Goal: Task Accomplishment & Management: Manage account settings

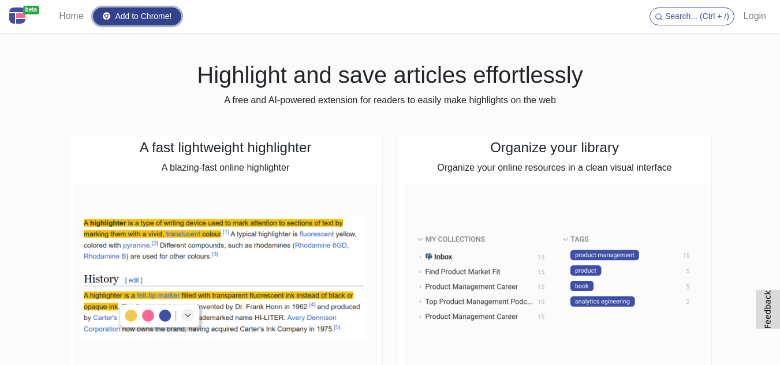
click at [132, 14] on link "Add to Chrome!" at bounding box center [137, 17] width 89 height 18
click at [68, 12] on link "Home" at bounding box center [71, 16] width 34 height 23
click at [43, 25] on link "beta" at bounding box center [27, 17] width 36 height 24
click at [64, 17] on link "Home" at bounding box center [71, 16] width 34 height 23
click at [68, 15] on link "Home" at bounding box center [71, 16] width 34 height 23
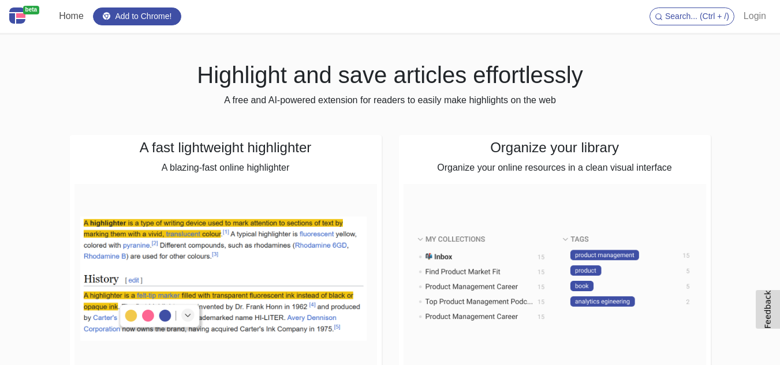
click at [65, 17] on link "Home" at bounding box center [71, 16] width 34 height 23
click at [74, 23] on link "Home" at bounding box center [71, 16] width 34 height 23
click at [146, 21] on link "Add to Chrome!" at bounding box center [137, 17] width 89 height 18
click at [149, 20] on link "Add to Chrome!" at bounding box center [137, 17] width 89 height 18
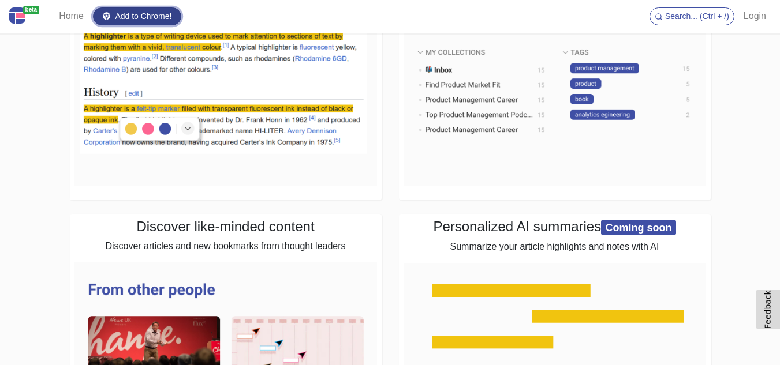
scroll to position [58, 0]
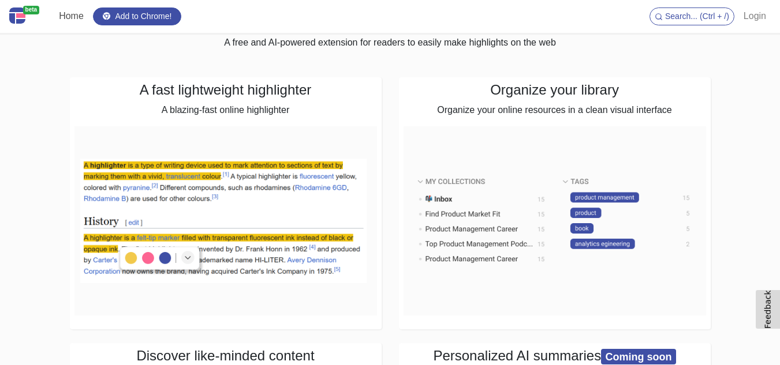
click at [68, 20] on link "Home" at bounding box center [71, 16] width 34 height 23
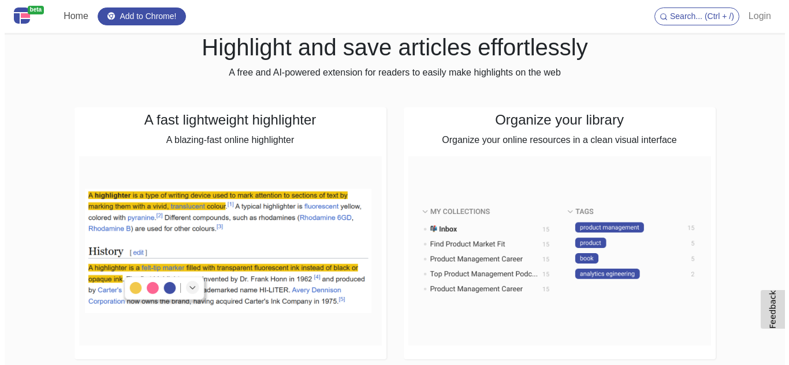
scroll to position [0, 0]
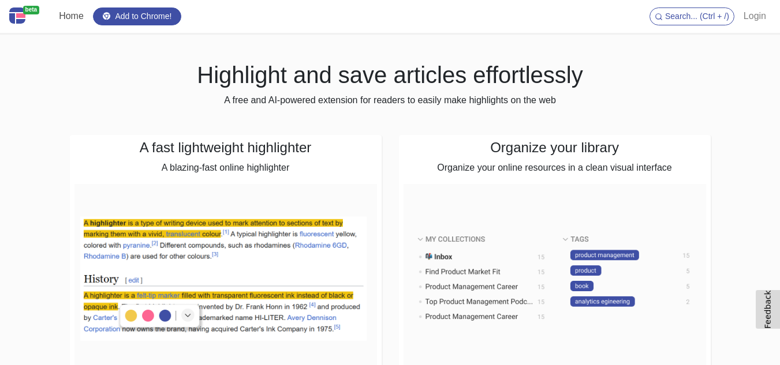
click at [66, 17] on link "Home" at bounding box center [71, 16] width 34 height 23
click at [758, 20] on link "Login" at bounding box center [755, 16] width 32 height 23
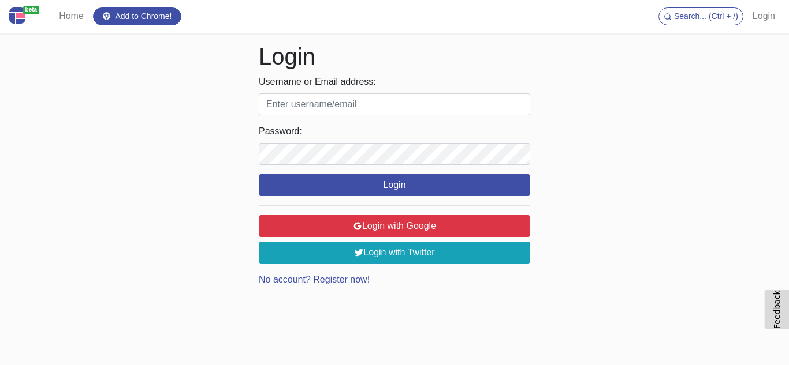
click at [316, 95] on input "Username or Email address:" at bounding box center [394, 105] width 271 height 22
click at [347, 277] on link "No account? Register now!" at bounding box center [314, 280] width 111 height 10
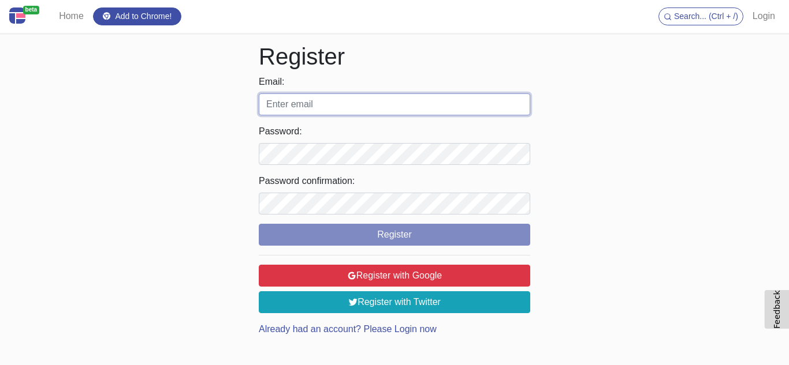
click at [353, 103] on input "Email:" at bounding box center [394, 105] width 271 height 22
type input "[EMAIL_ADDRESS][DOMAIN_NAME]"
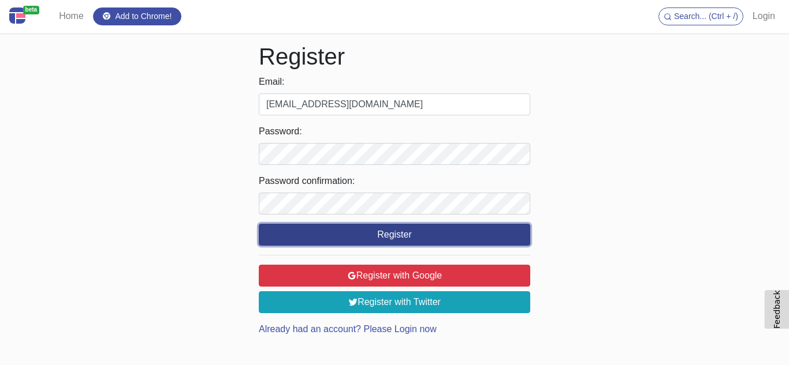
click at [416, 241] on button "Register" at bounding box center [394, 235] width 271 height 22
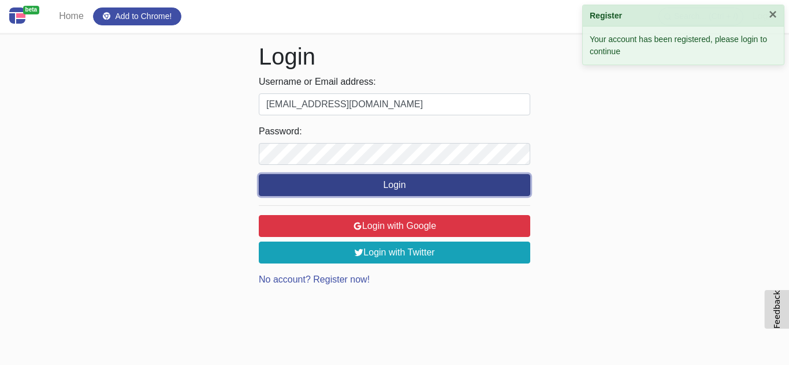
click at [348, 179] on button "Login" at bounding box center [394, 185] width 271 height 22
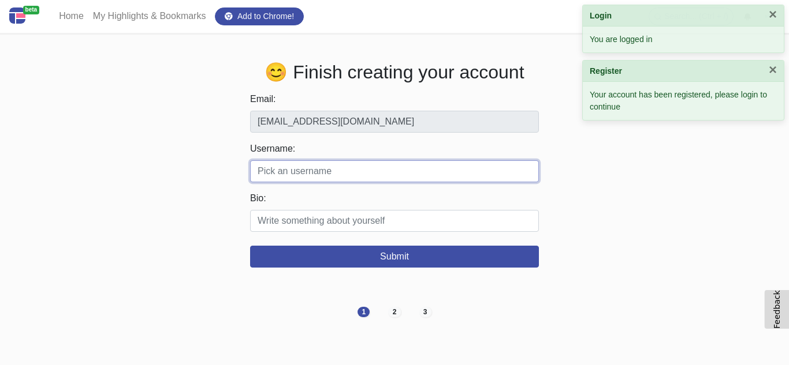
click at [366, 166] on input "Username:" at bounding box center [394, 172] width 289 height 22
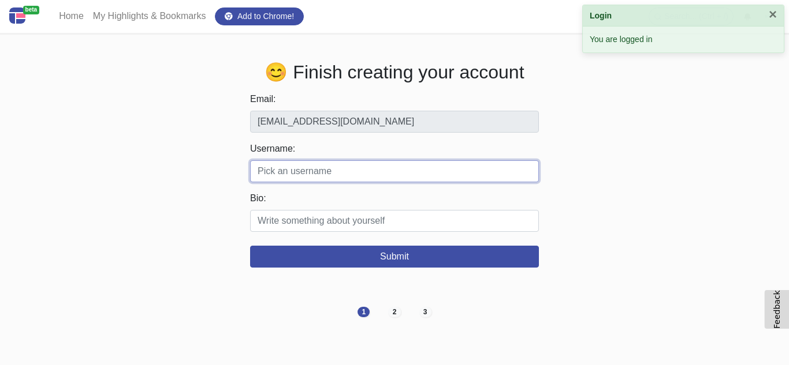
click at [311, 176] on input "Username:" at bounding box center [394, 172] width 289 height 22
paste input "maymanagementflorida"
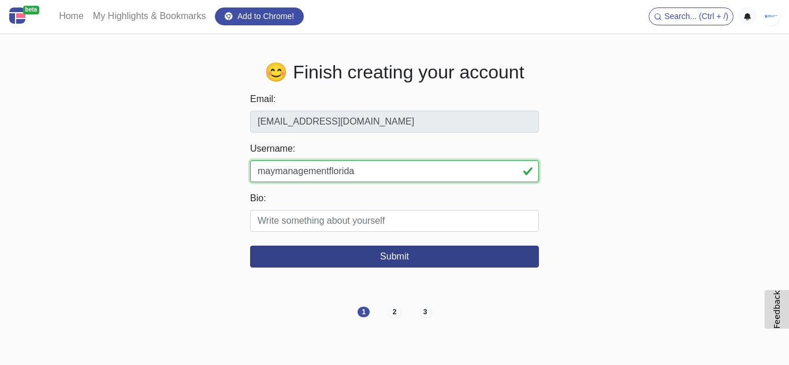
type input "maymanagementflorida"
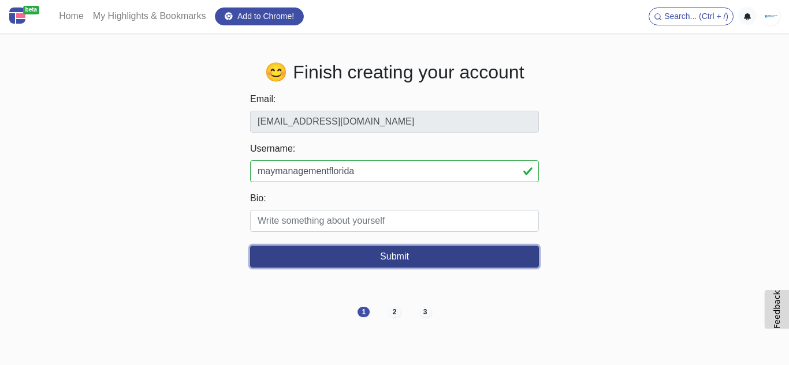
click at [395, 253] on button "Submit" at bounding box center [394, 257] width 289 height 22
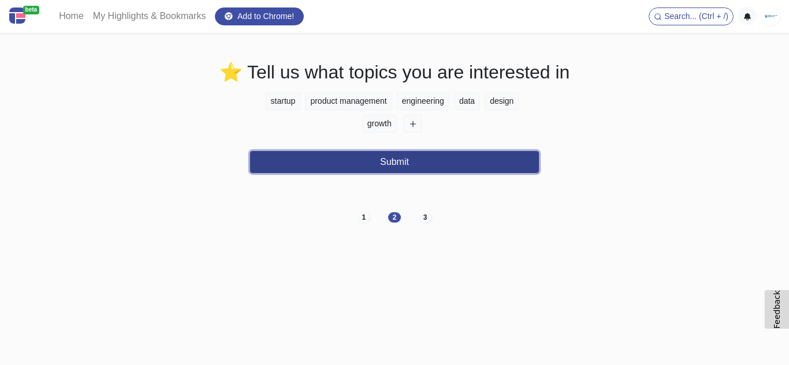
click at [402, 161] on button "Submit" at bounding box center [394, 162] width 289 height 22
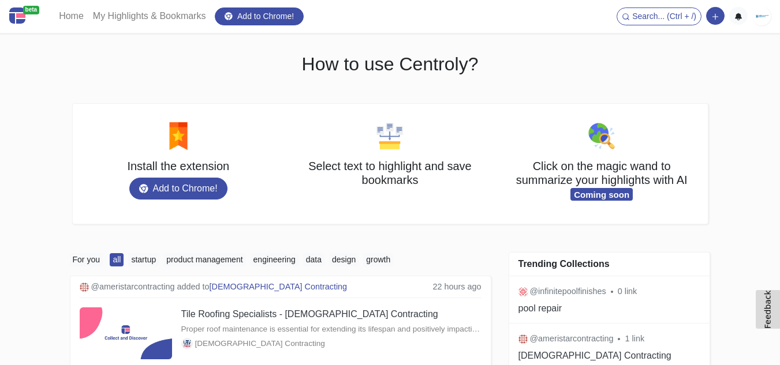
scroll to position [577, 0]
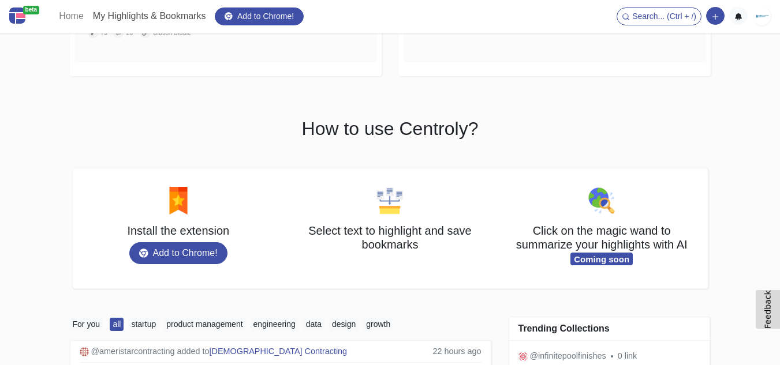
click at [156, 18] on link "My Highlights & Bookmarks" at bounding box center [149, 16] width 122 height 23
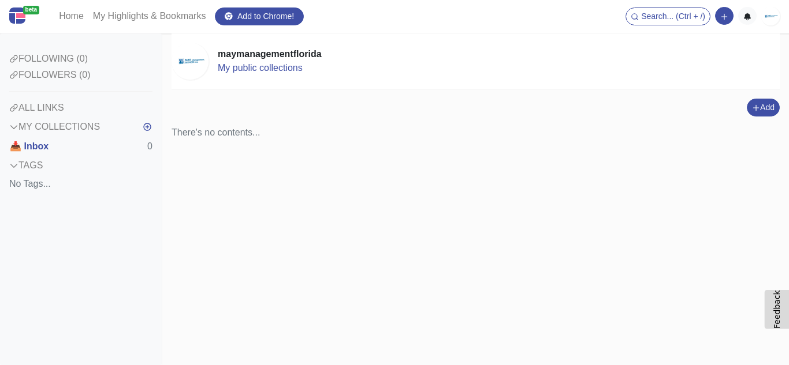
click at [57, 126] on div "MY COLLECTIONS" at bounding box center [54, 127] width 91 height 14
click at [38, 128] on div "MY COLLECTIONS" at bounding box center [54, 127] width 91 height 14
click at [146, 130] on icon "button" at bounding box center [147, 126] width 9 height 9
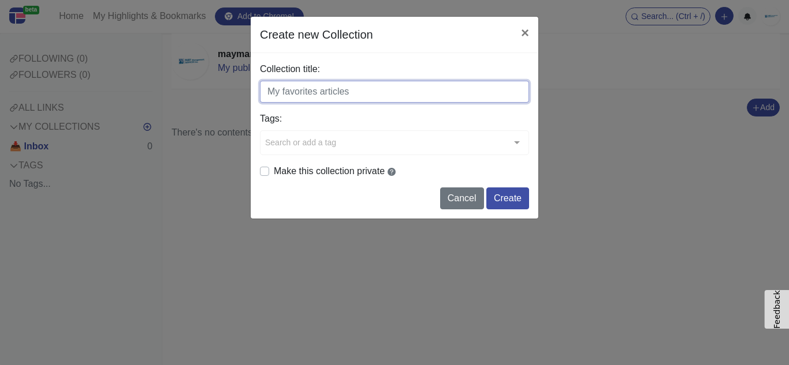
paste input "MAY Management"
type input "MAY Management"
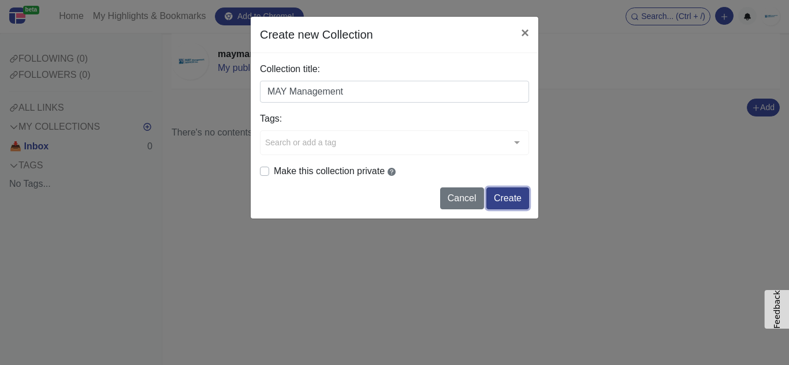
click at [514, 201] on button "Create" at bounding box center [507, 199] width 43 height 22
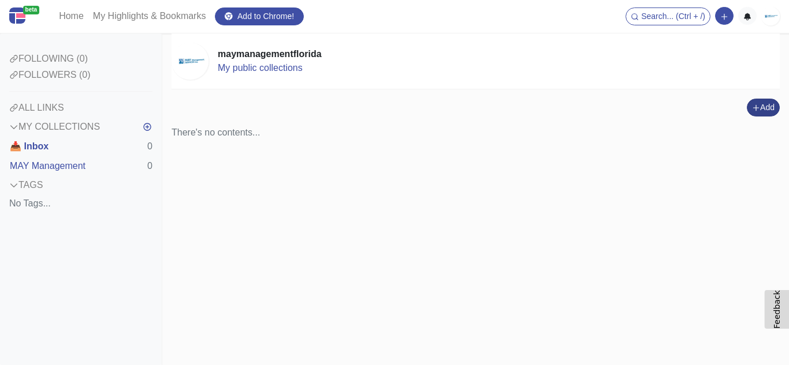
click at [766, 111] on button "Add" at bounding box center [763, 108] width 33 height 18
click at [754, 66] on button "Add a link block" at bounding box center [738, 66] width 96 height 18
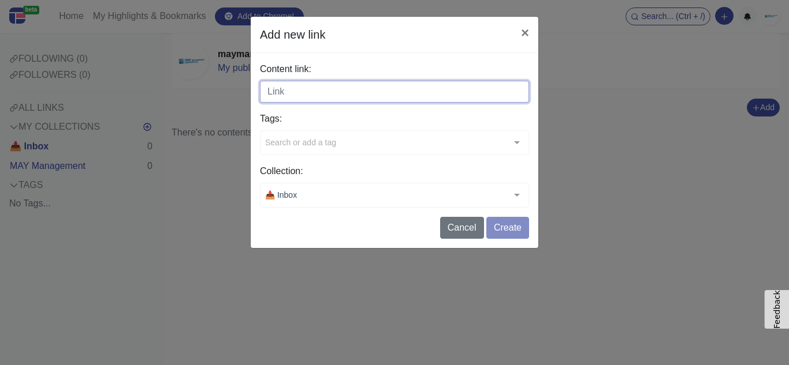
paste input "https://maymgt.com/management-services/apopka-fl/"
type input "https://maymgt.com/management-services/apopka-fl/"
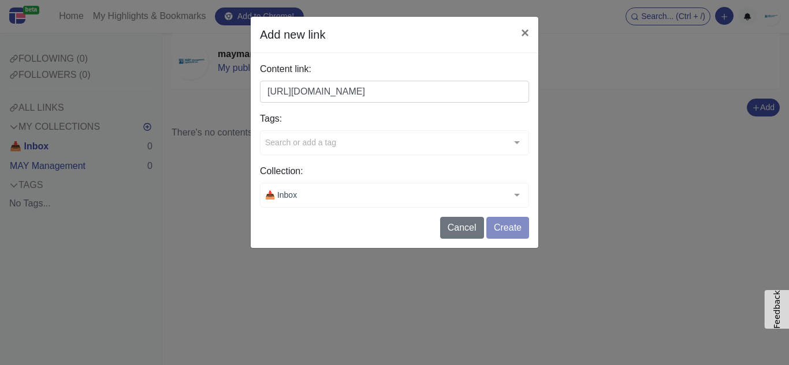
click at [508, 229] on form "Content link: https://maymgt.com/management-services/apopka-fl/ Tags: Search or…" at bounding box center [394, 150] width 269 height 177
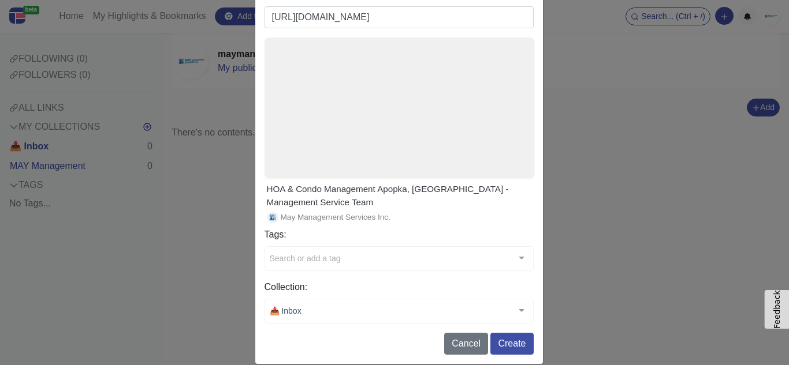
scroll to position [90, 0]
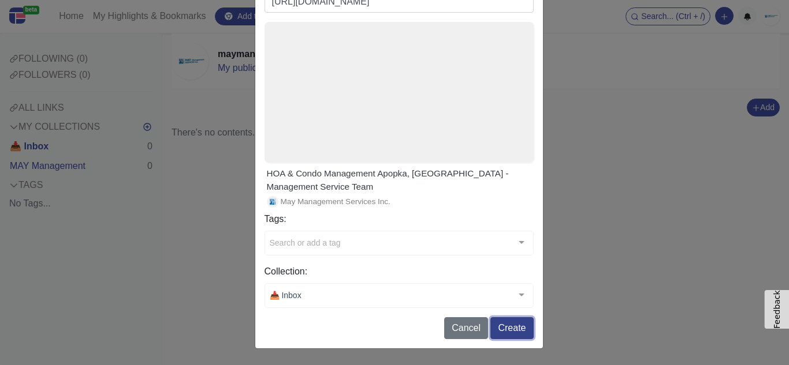
click at [528, 327] on button "Create" at bounding box center [511, 329] width 43 height 22
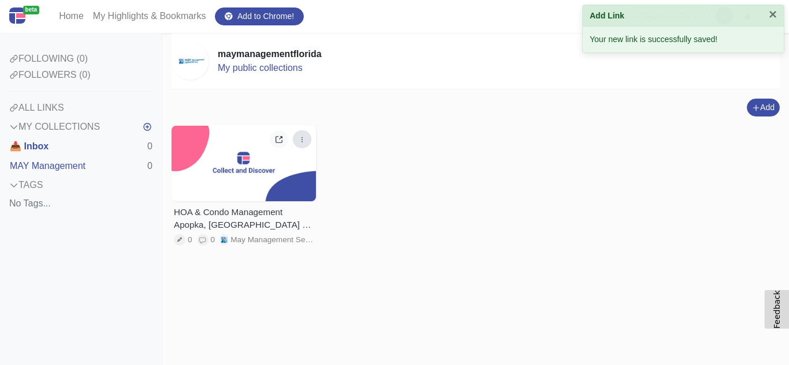
click at [307, 140] on button "button" at bounding box center [302, 139] width 18 height 18
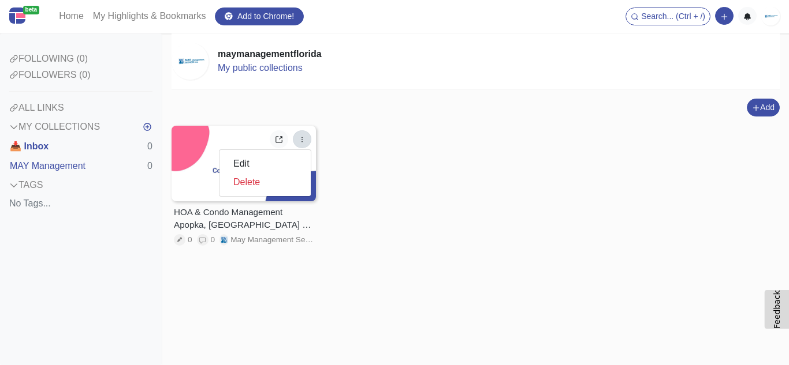
click at [207, 146] on div at bounding box center [243, 164] width 144 height 76
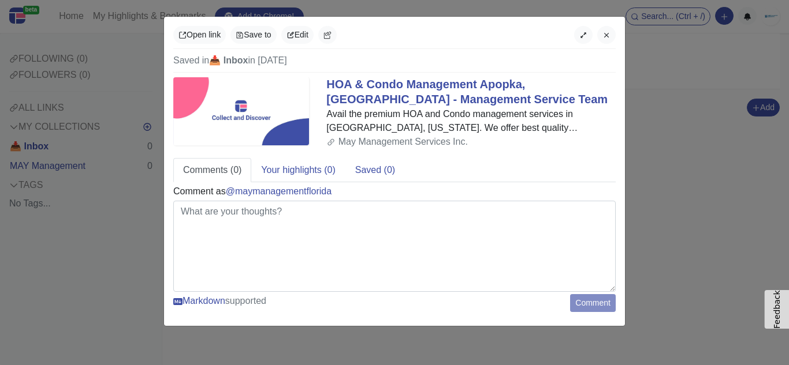
click at [381, 2] on div "Open link Save to Edit Saved in 📥 Inbox in 2025-10-07 HOA & Condo Management Ap…" at bounding box center [394, 182] width 789 height 365
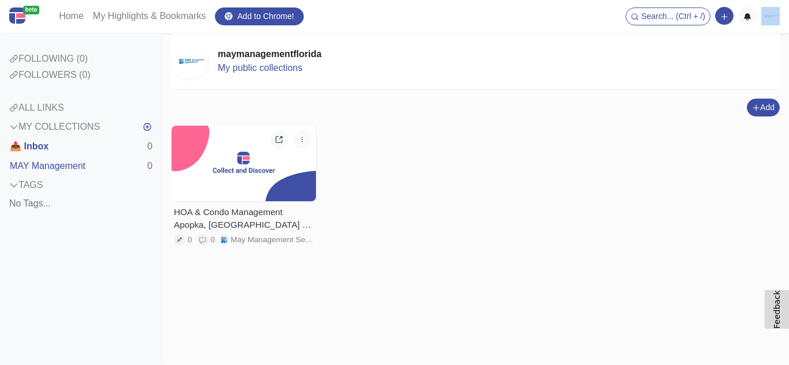
click at [381, 2] on nav "beta Home My Highlights & Bookmarks Add to Chrome! Search... (Ctrl + /) Add a l…" at bounding box center [394, 16] width 789 height 33
click at [234, 149] on div at bounding box center [243, 164] width 144 height 76
